Goal: Check status: Check status

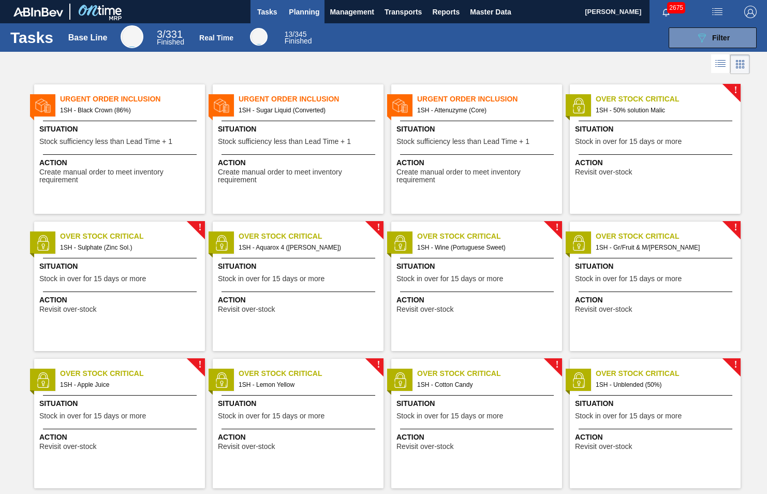
click at [315, 13] on span "Planning" at bounding box center [304, 12] width 31 height 12
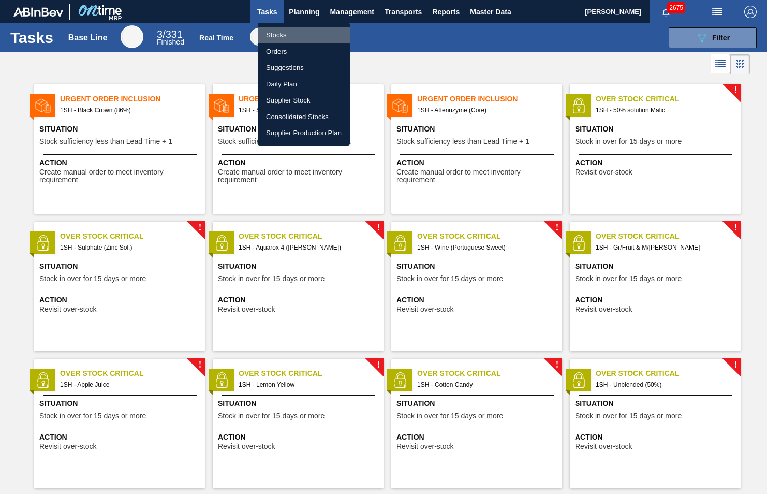
click at [277, 36] on li "Stocks" at bounding box center [304, 35] width 92 height 17
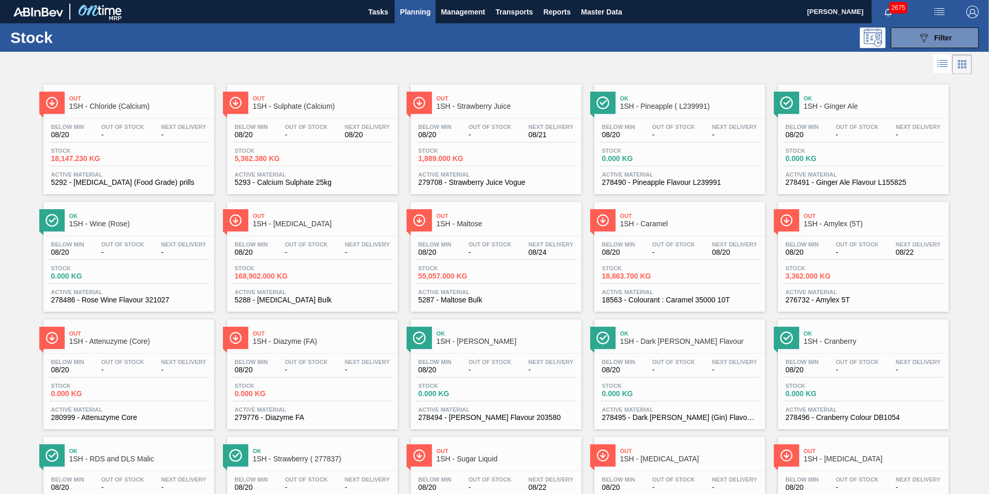
click at [462, 225] on span "1SH - Maltose" at bounding box center [507, 224] width 140 height 8
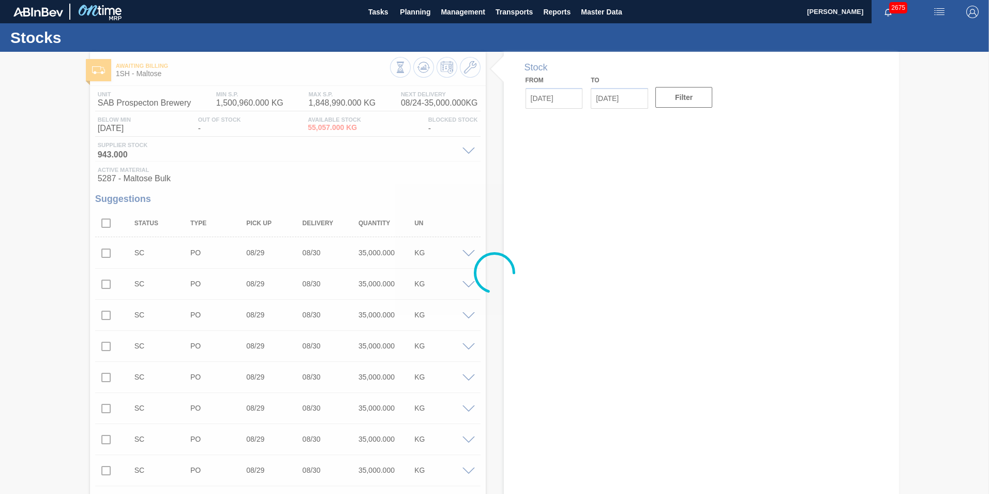
type input "[DATE]"
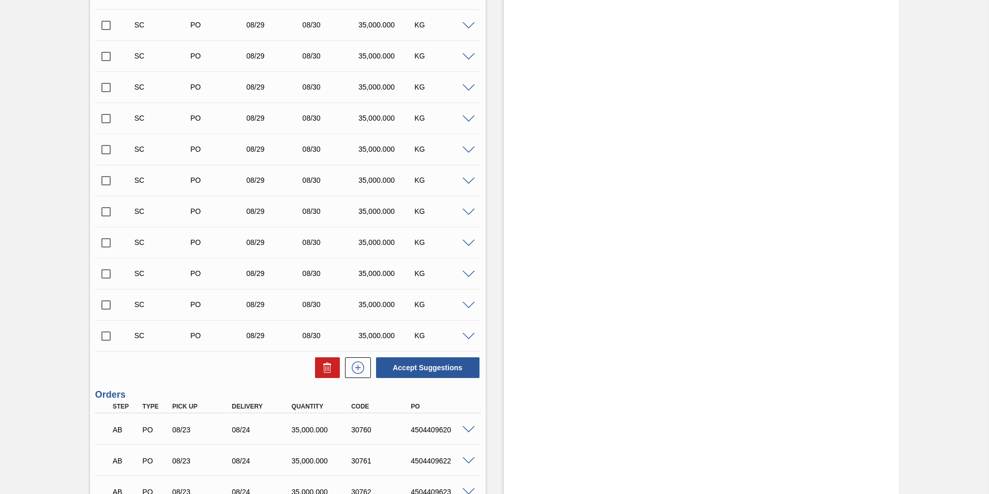
scroll to position [1504, 0]
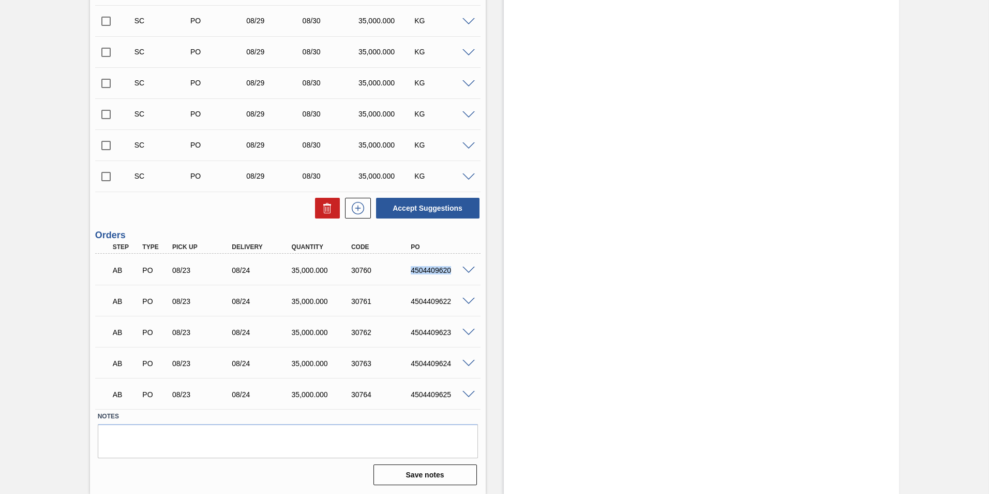
drag, startPoint x: 408, startPoint y: 270, endPoint x: 457, endPoint y: 274, distance: 49.3
click at [457, 274] on div "4504409620" at bounding box center [441, 270] width 67 height 8
copy div "4504409620"
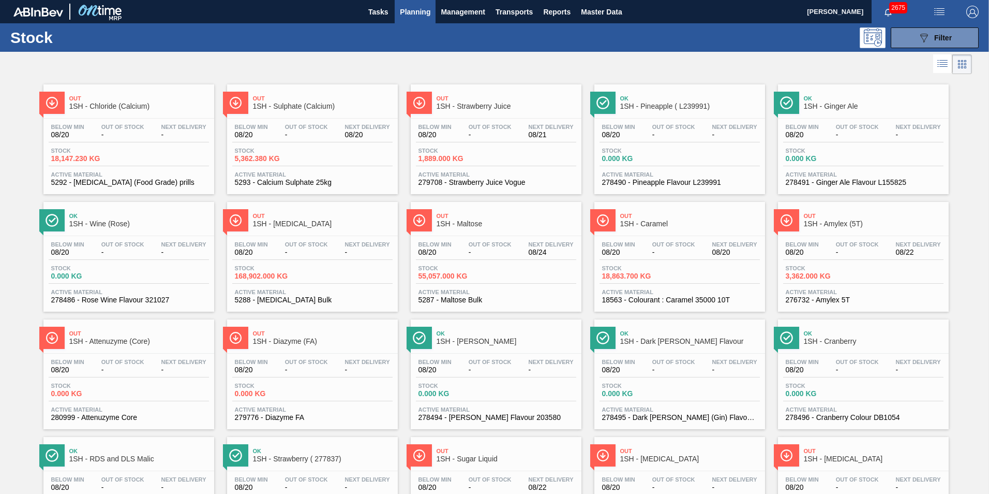
click at [282, 227] on span "1SH - [MEDICAL_DATA]" at bounding box center [323, 224] width 140 height 8
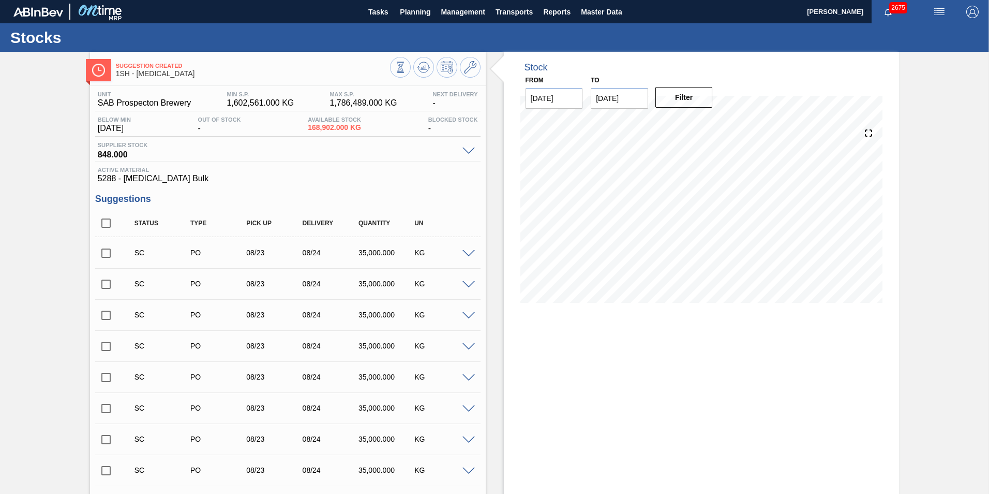
click at [468, 152] on span at bounding box center [468, 151] width 12 height 8
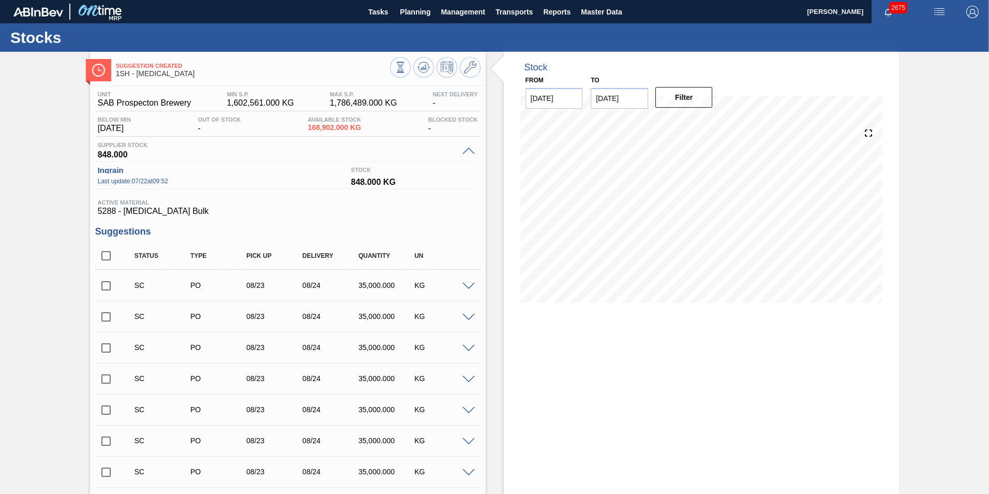
click at [471, 284] on span at bounding box center [468, 286] width 12 height 8
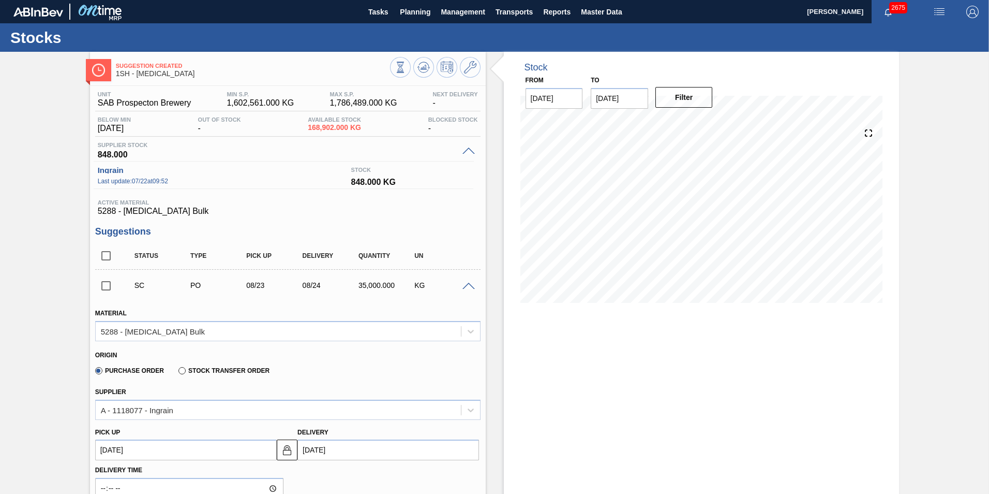
click at [468, 282] on span at bounding box center [468, 286] width 12 height 8
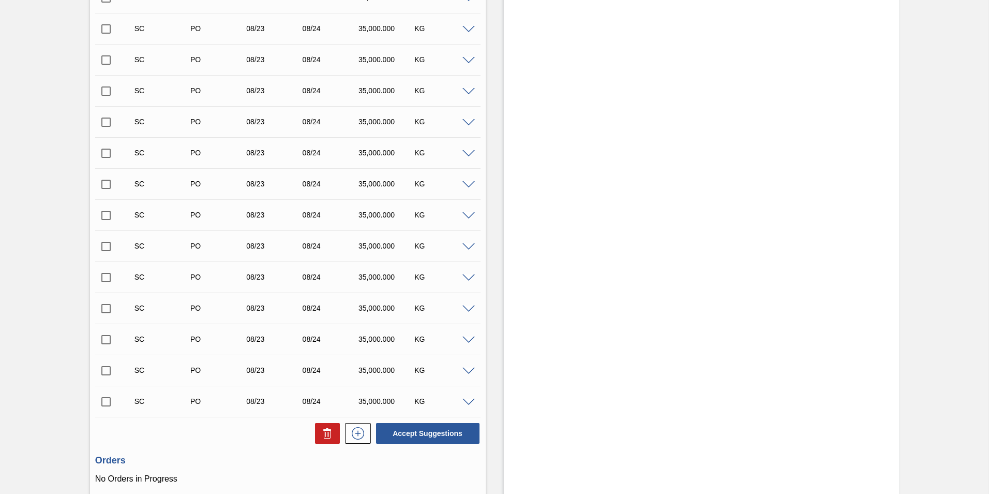
scroll to position [1426, 0]
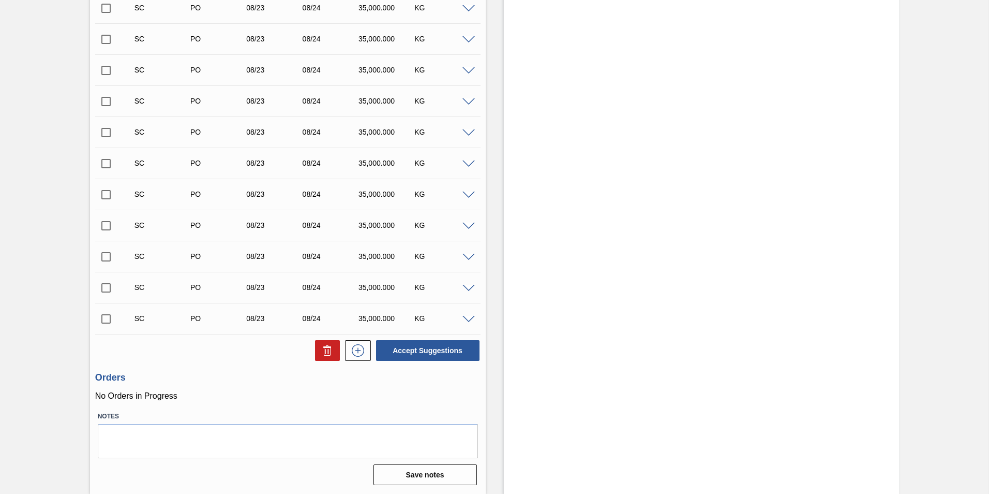
click at [101, 318] on input "checkbox" at bounding box center [106, 319] width 22 height 22
click at [435, 351] on button "Accept Suggestions" at bounding box center [427, 350] width 103 height 21
checkbox input "false"
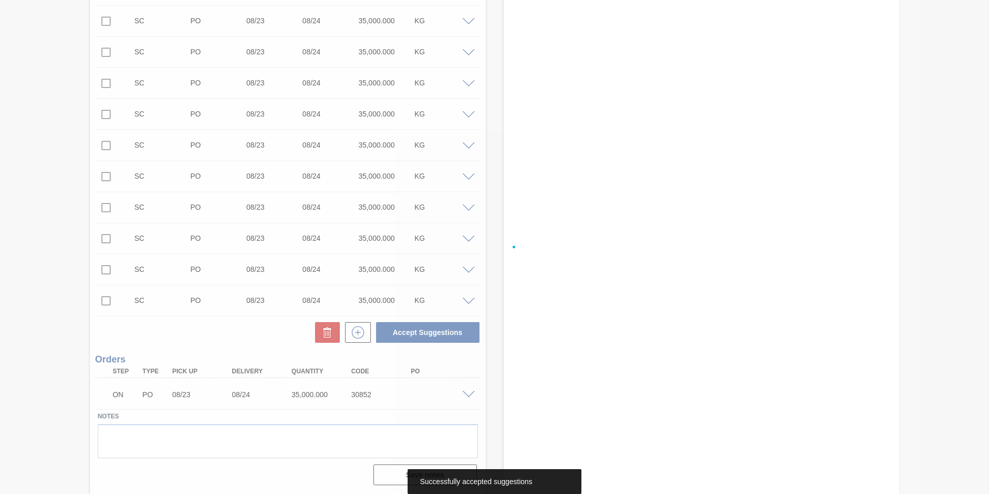
scroll to position [1413, 0]
